Goal: Find specific page/section: Find specific page/section

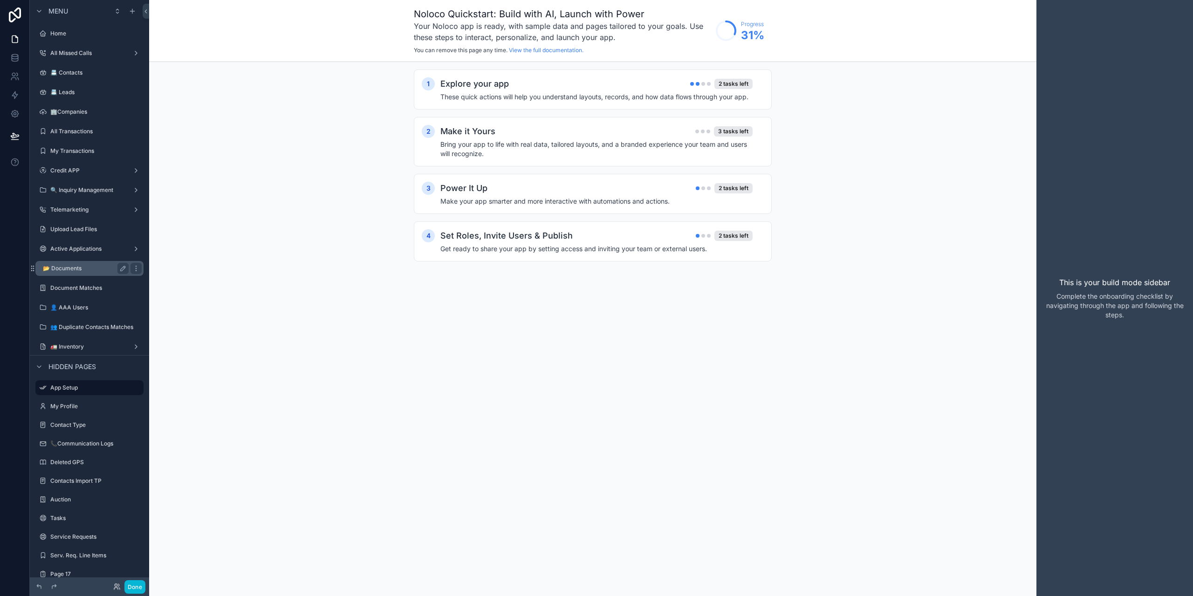
drag, startPoint x: 76, startPoint y: 264, endPoint x: 109, endPoint y: 272, distance: 33.7
click at [76, 265] on div "📂 Documents" at bounding box center [86, 268] width 86 height 11
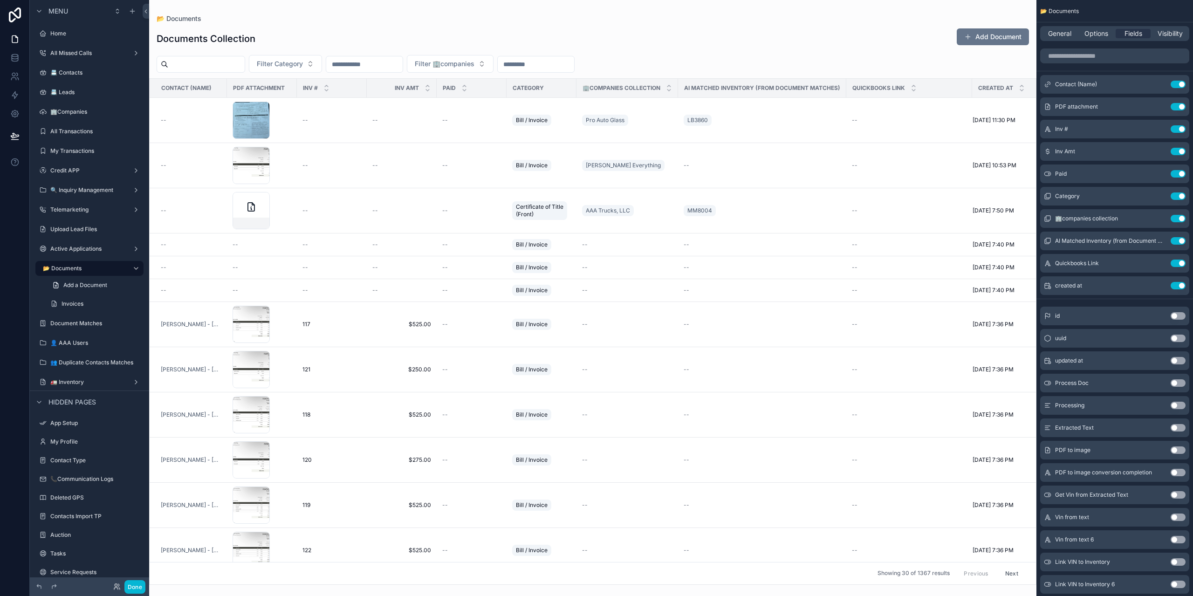
click at [343, 329] on div "scrollable content" at bounding box center [593, 298] width 888 height 596
click at [307, 325] on span "117" at bounding box center [307, 324] width 8 height 7
